Goal: Task Accomplishment & Management: Complete application form

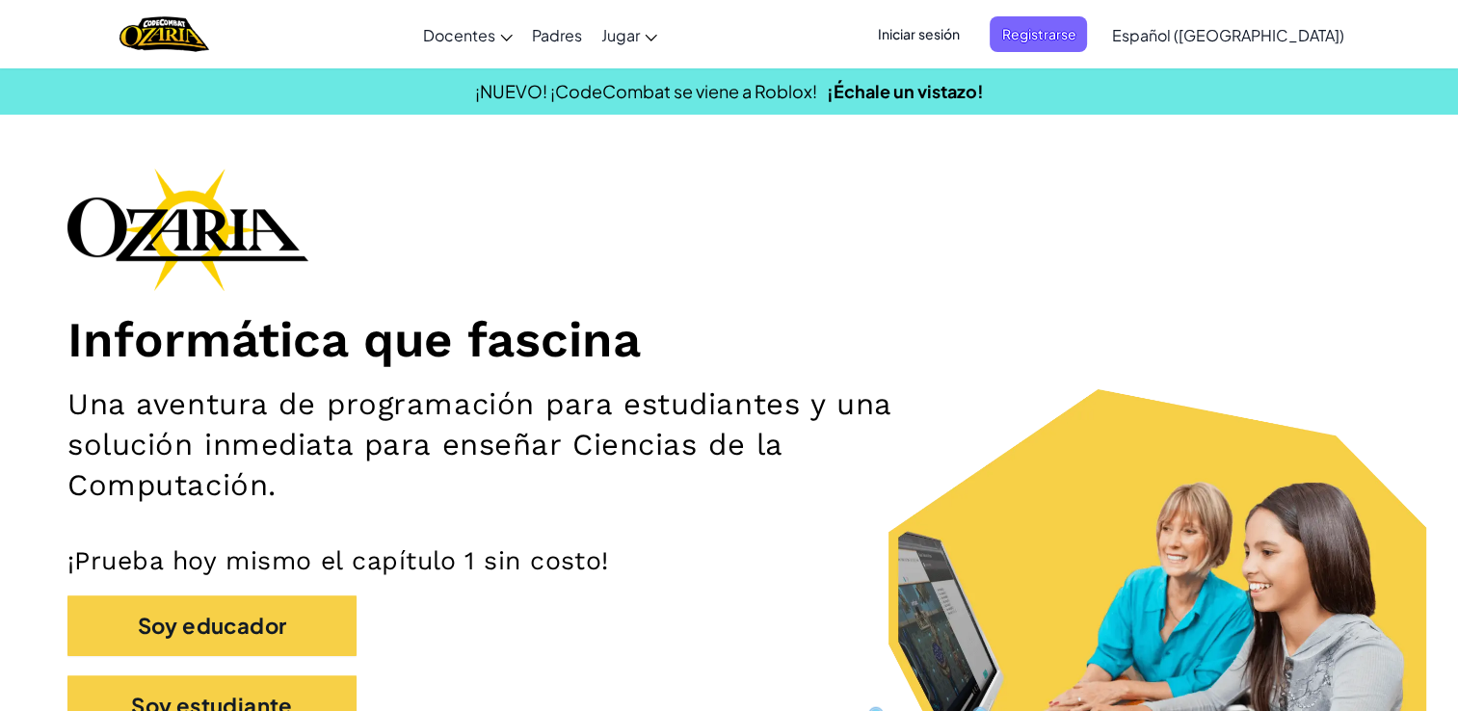
click at [970, 34] on span "Iniciar sesión" at bounding box center [918, 34] width 104 height 36
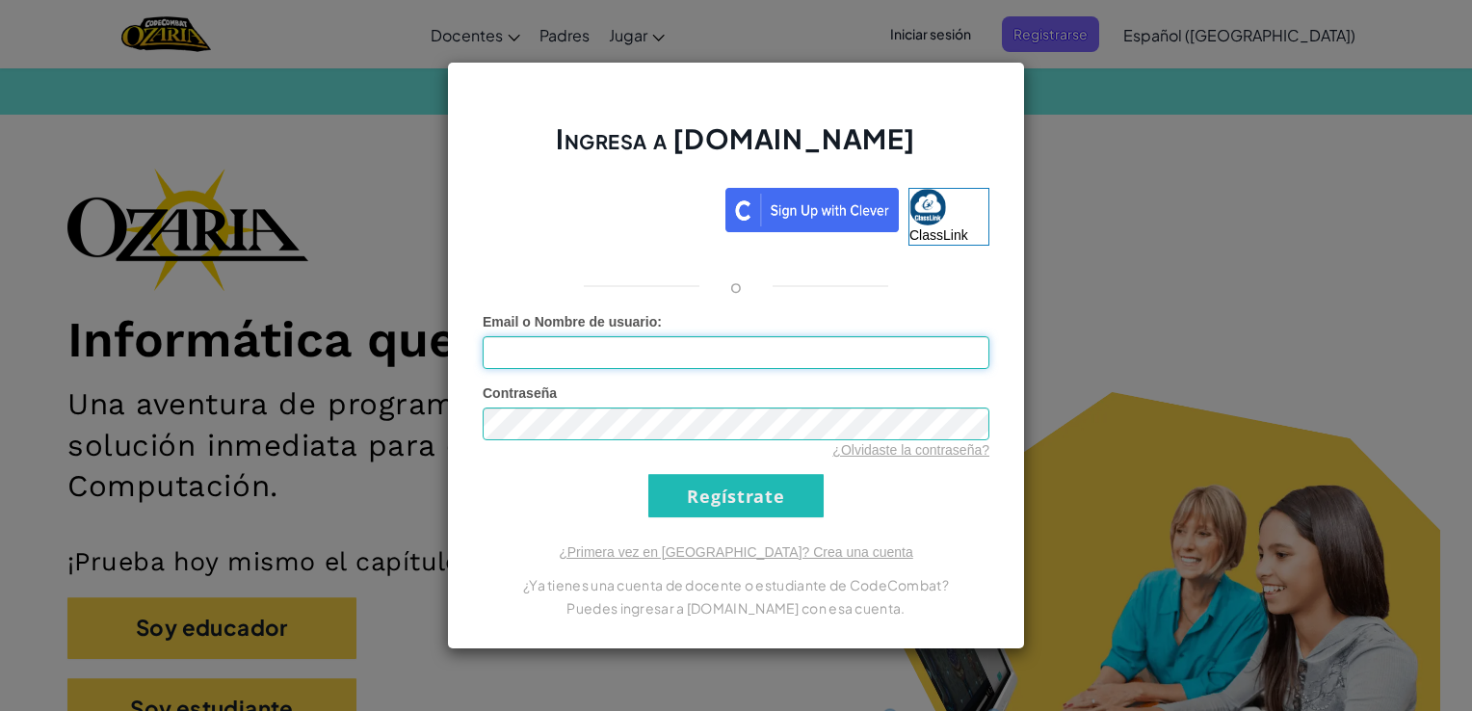
click at [777, 357] on input "Email o Nombre de usuario :" at bounding box center [736, 352] width 507 height 33
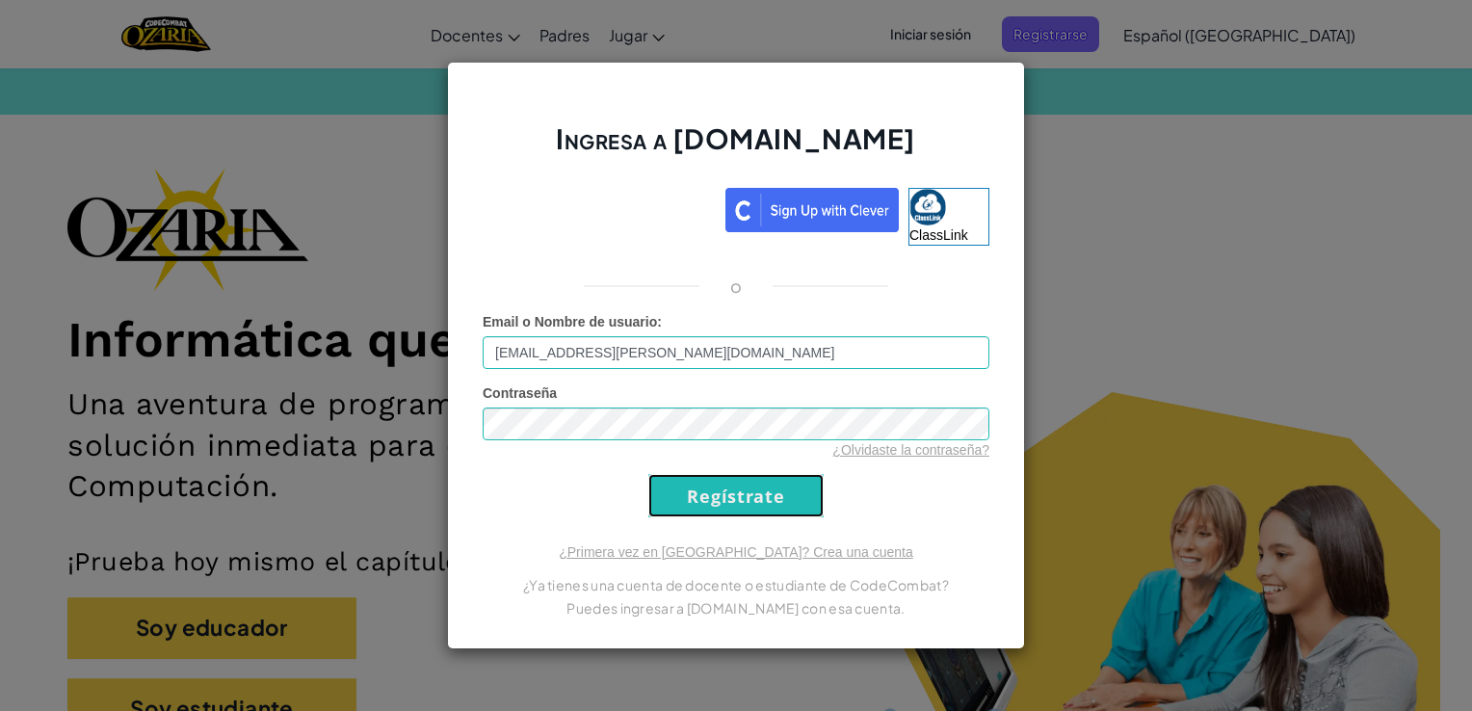
click at [690, 495] on input "Regístrate" at bounding box center [736, 495] width 175 height 43
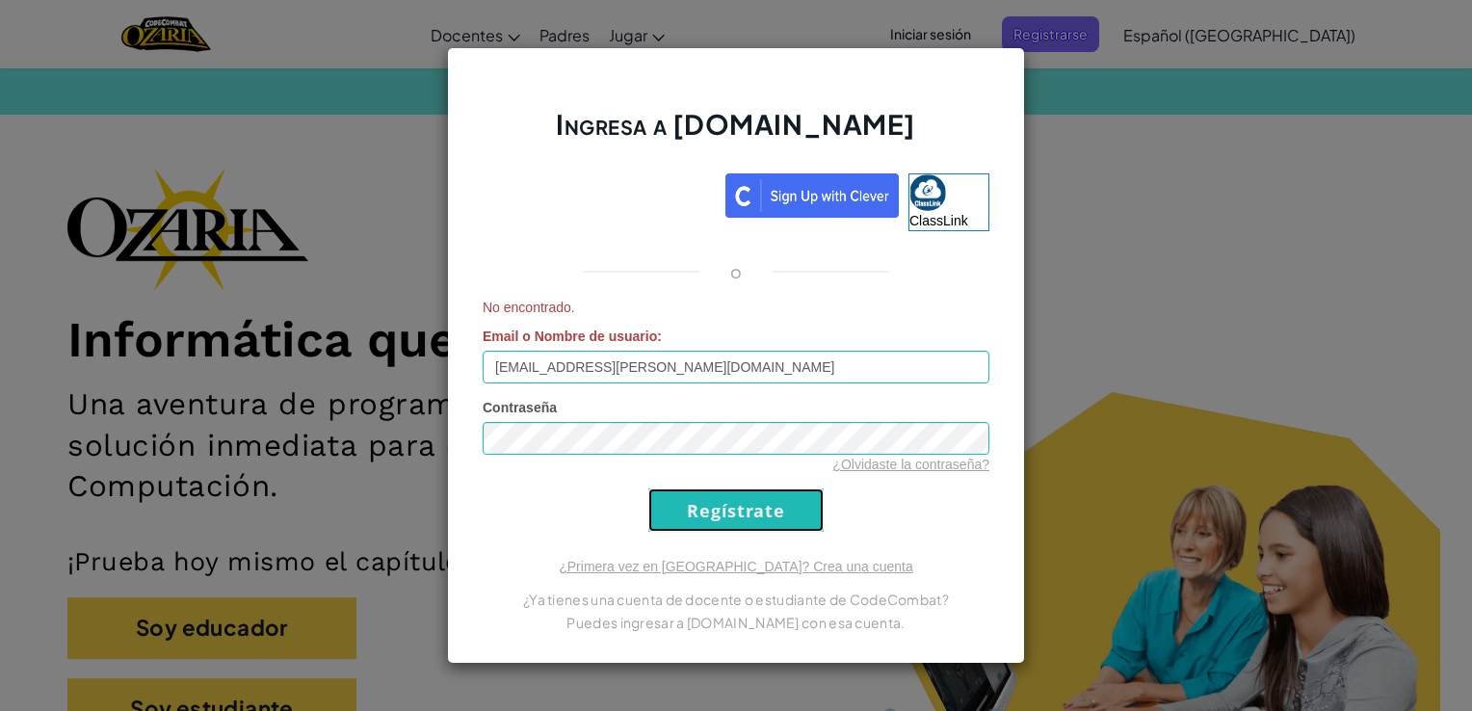
click at [702, 501] on input "Regístrate" at bounding box center [736, 510] width 175 height 43
click at [720, 377] on input "[EMAIL_ADDRESS][PERSON_NAME][DOMAIN_NAME]" at bounding box center [736, 367] width 507 height 33
type input "t"
click at [749, 523] on input "Regístrate" at bounding box center [736, 510] width 175 height 43
click at [677, 373] on input "al07181226" at bounding box center [736, 367] width 507 height 33
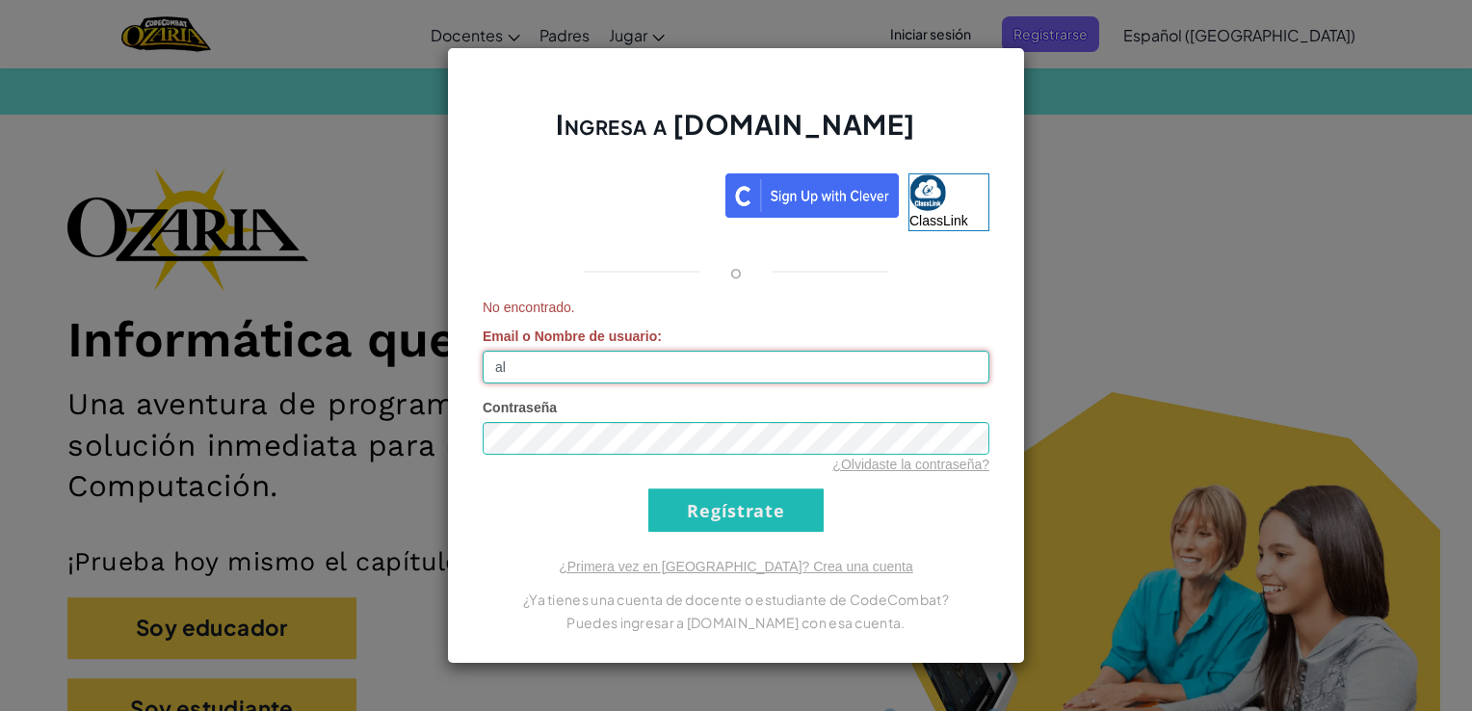
type input "a"
type input "e"
type input "[PERSON_NAME]"
click at [719, 505] on input "Regístrate" at bounding box center [736, 510] width 175 height 43
click at [1061, 263] on div "Ingresa a [DOMAIN_NAME] ClassLink o No encontrado. Email o Nombre de usuario : …" at bounding box center [736, 355] width 1472 height 711
